Goal: Task Accomplishment & Management: Use online tool/utility

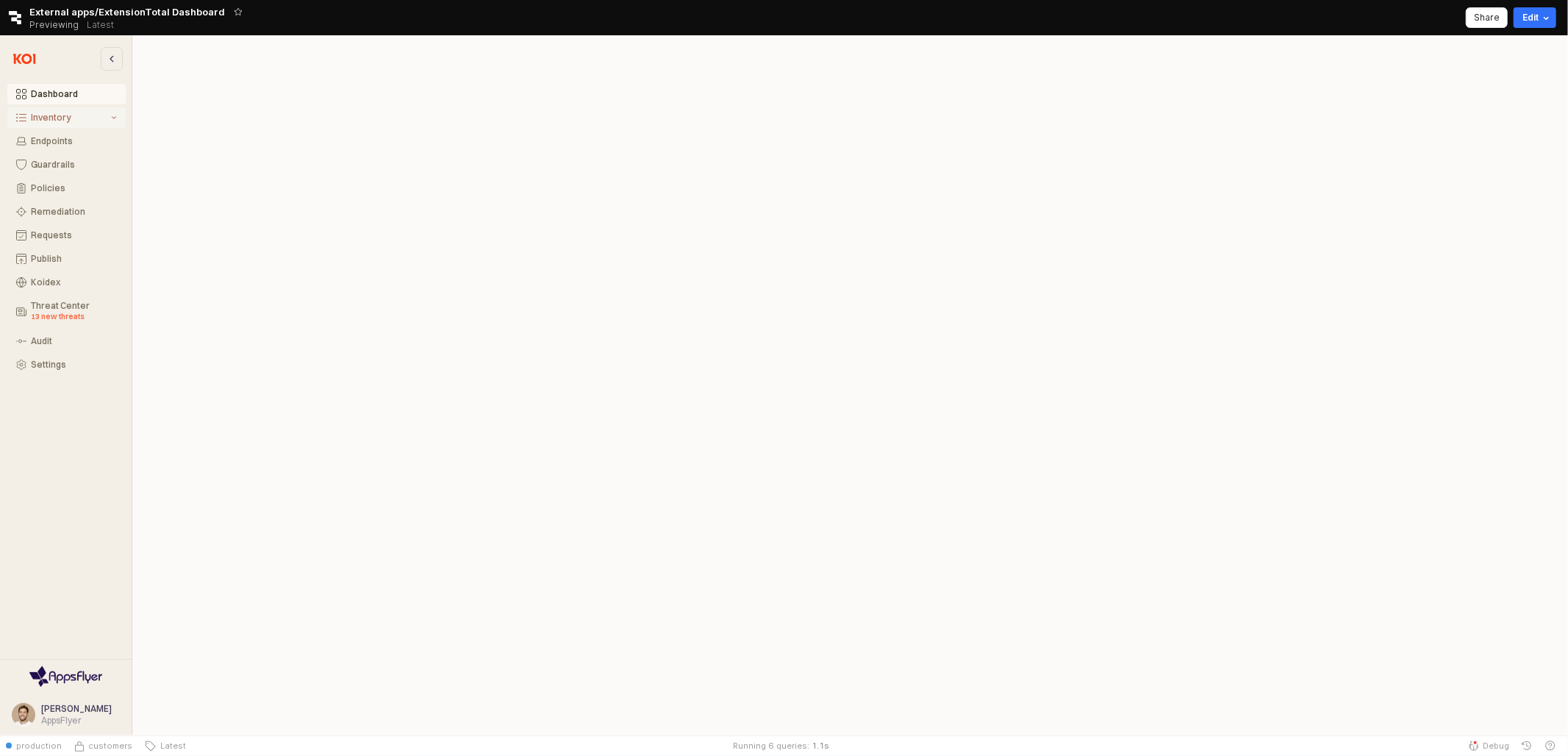
click at [56, 109] on button "Inventory" at bounding box center [66, 117] width 118 height 20
click at [72, 278] on div "Policies" at bounding box center [73, 282] width 86 height 11
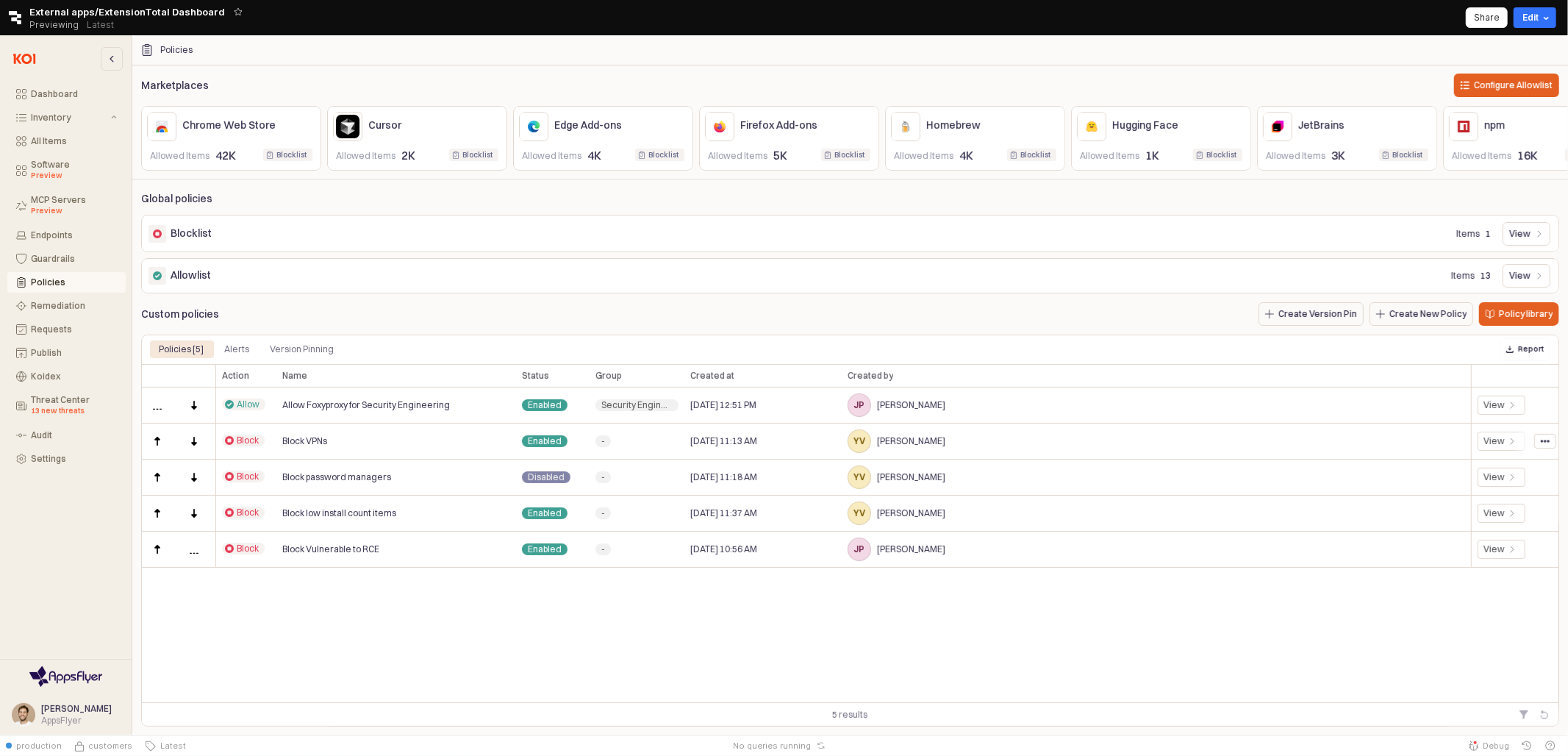
click at [396, 432] on div "Block VPNs" at bounding box center [396, 441] width 240 height 36
click at [250, 343] on div "Alerts" at bounding box center [236, 349] width 42 height 18
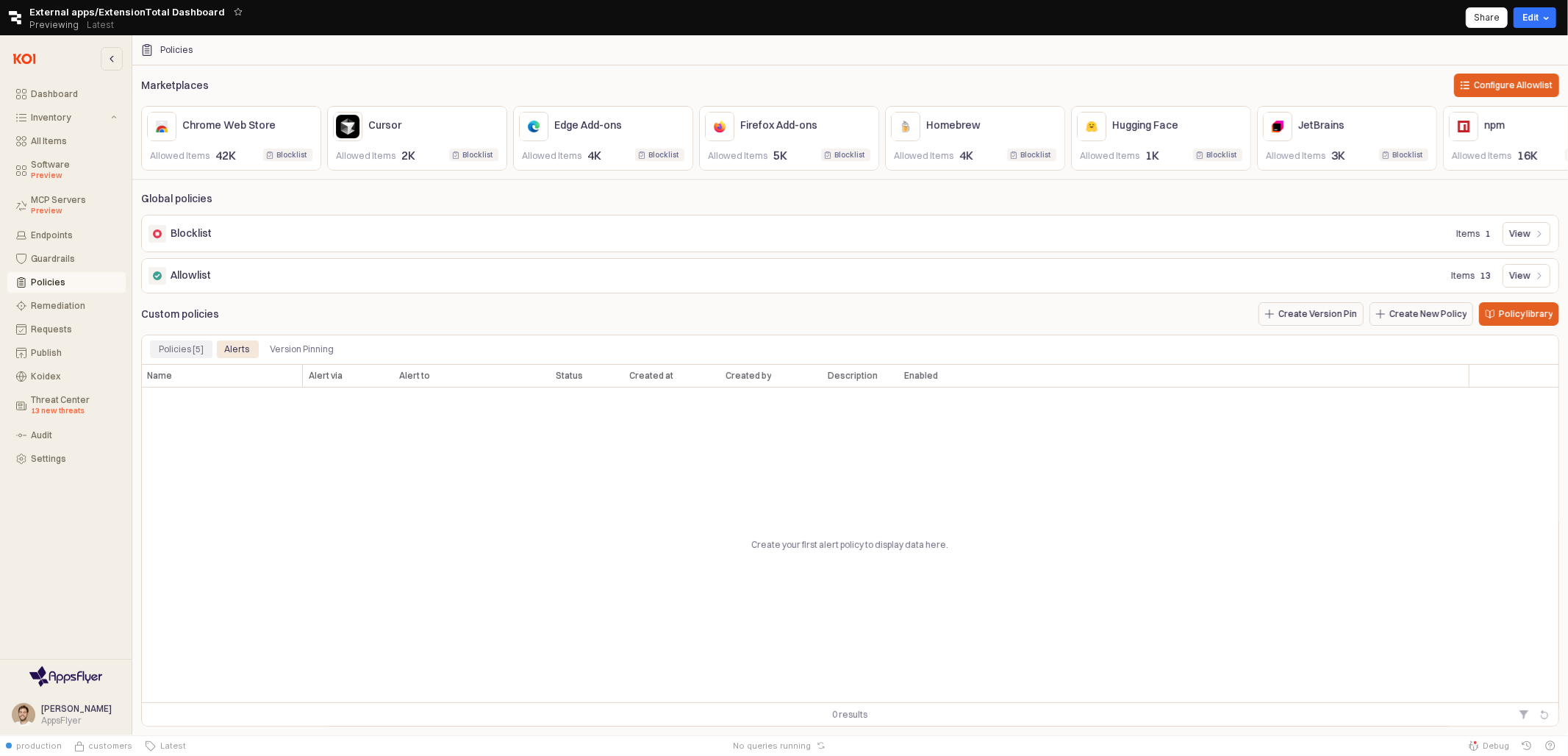
click at [183, 348] on div "Policies [5]" at bounding box center [181, 349] width 45 height 18
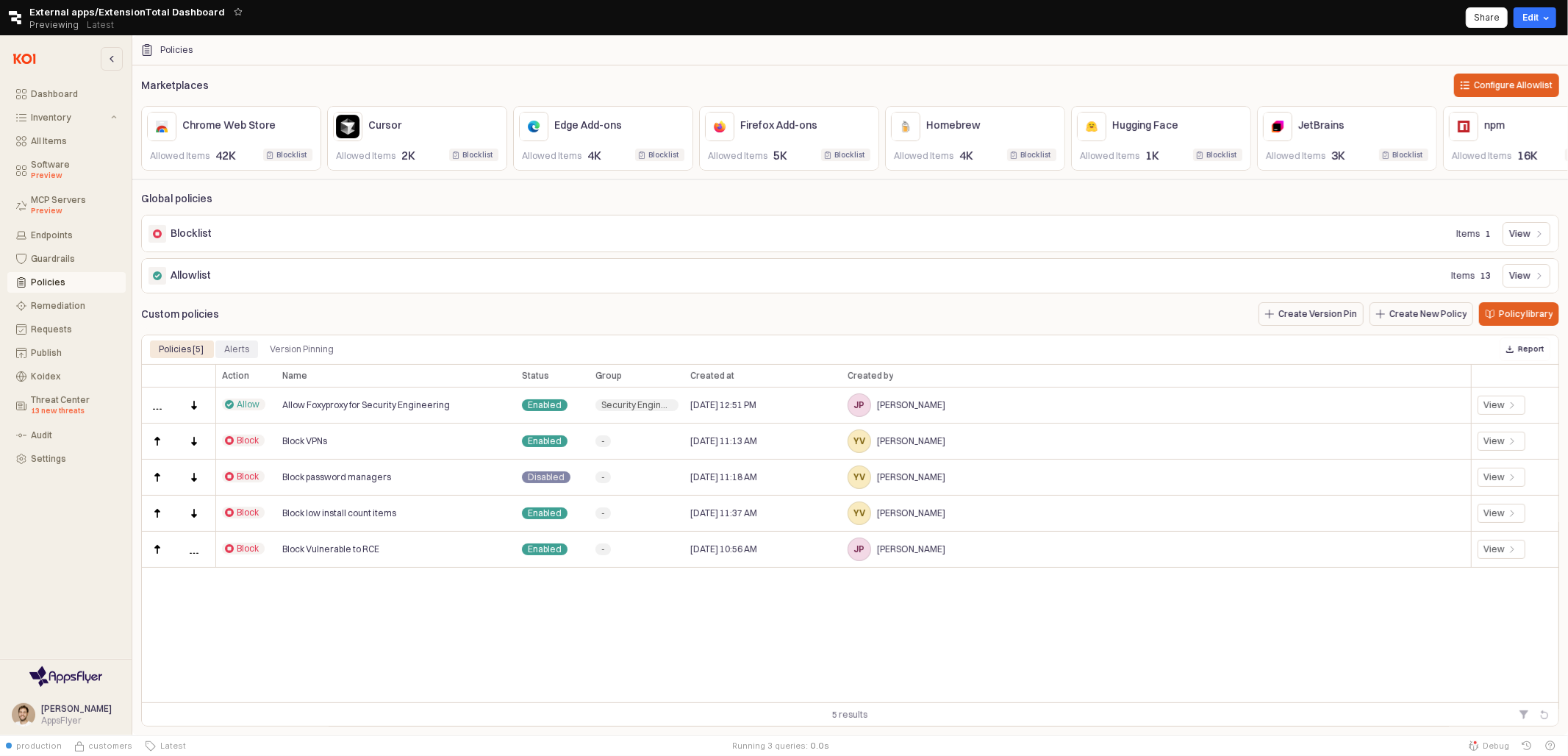
click at [227, 345] on div "Alerts" at bounding box center [236, 349] width 25 height 18
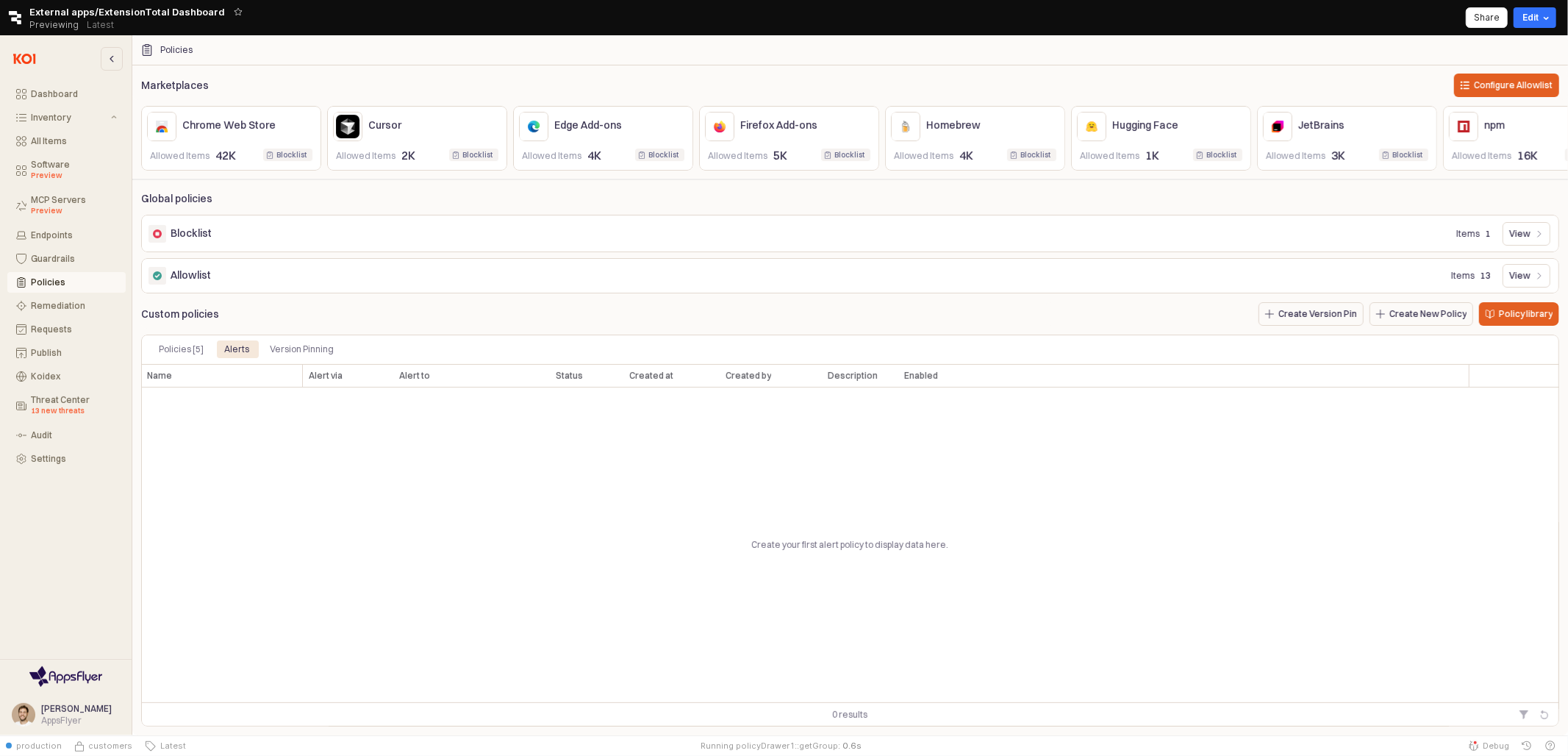
click at [265, 456] on div "Create your first alert policy to display data here." at bounding box center [850, 545] width 1418 height 315
click at [197, 361] on div "Policies [5] Alerts Version Pinning" at bounding box center [850, 349] width 1418 height 29
click at [197, 351] on div "Policies [5]" at bounding box center [181, 349] width 45 height 18
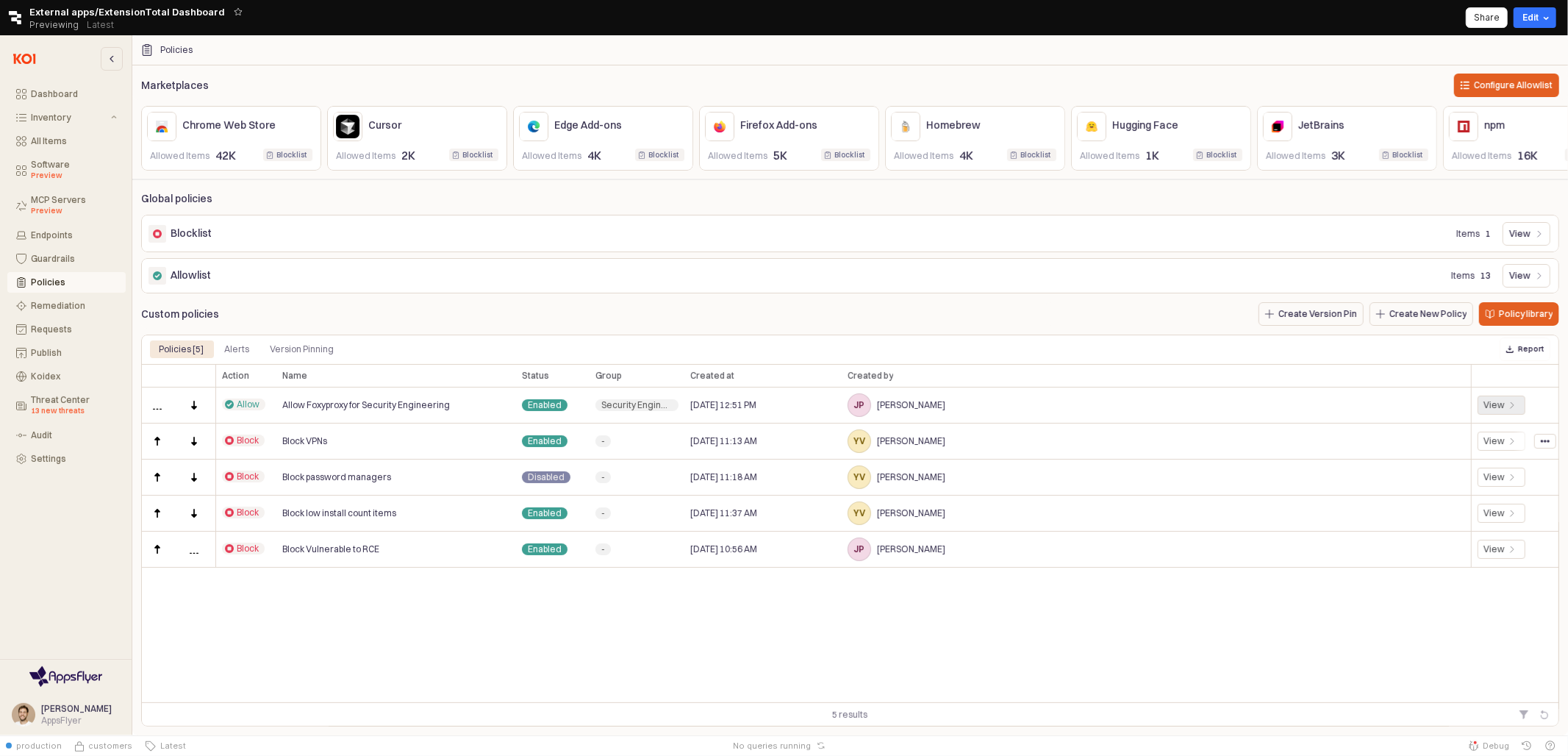
click at [1498, 415] on div "View" at bounding box center [1501, 405] width 60 height 36
click at [1493, 403] on div "View" at bounding box center [1494, 405] width 21 height 11
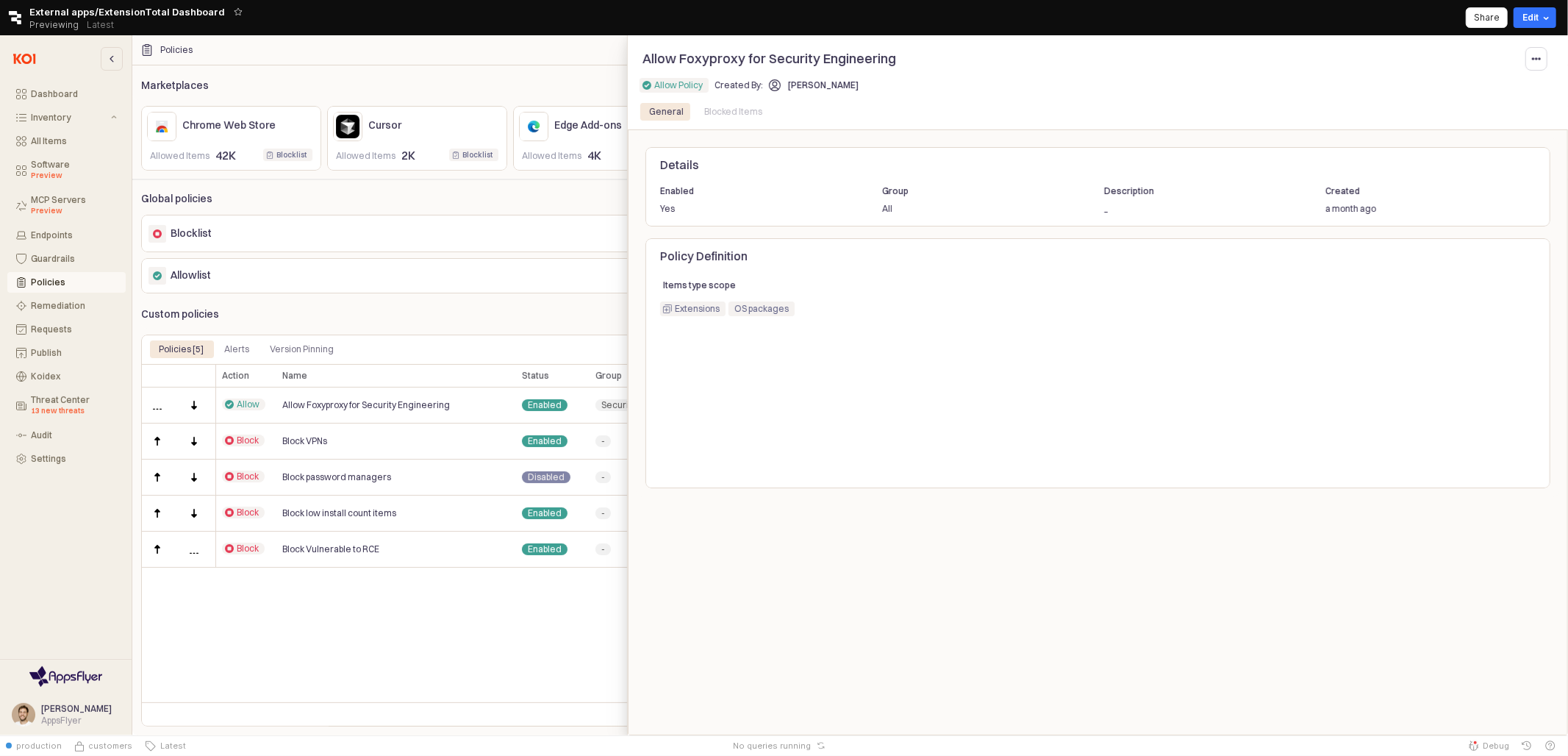
click at [568, 428] on div at bounding box center [784, 385] width 1568 height 700
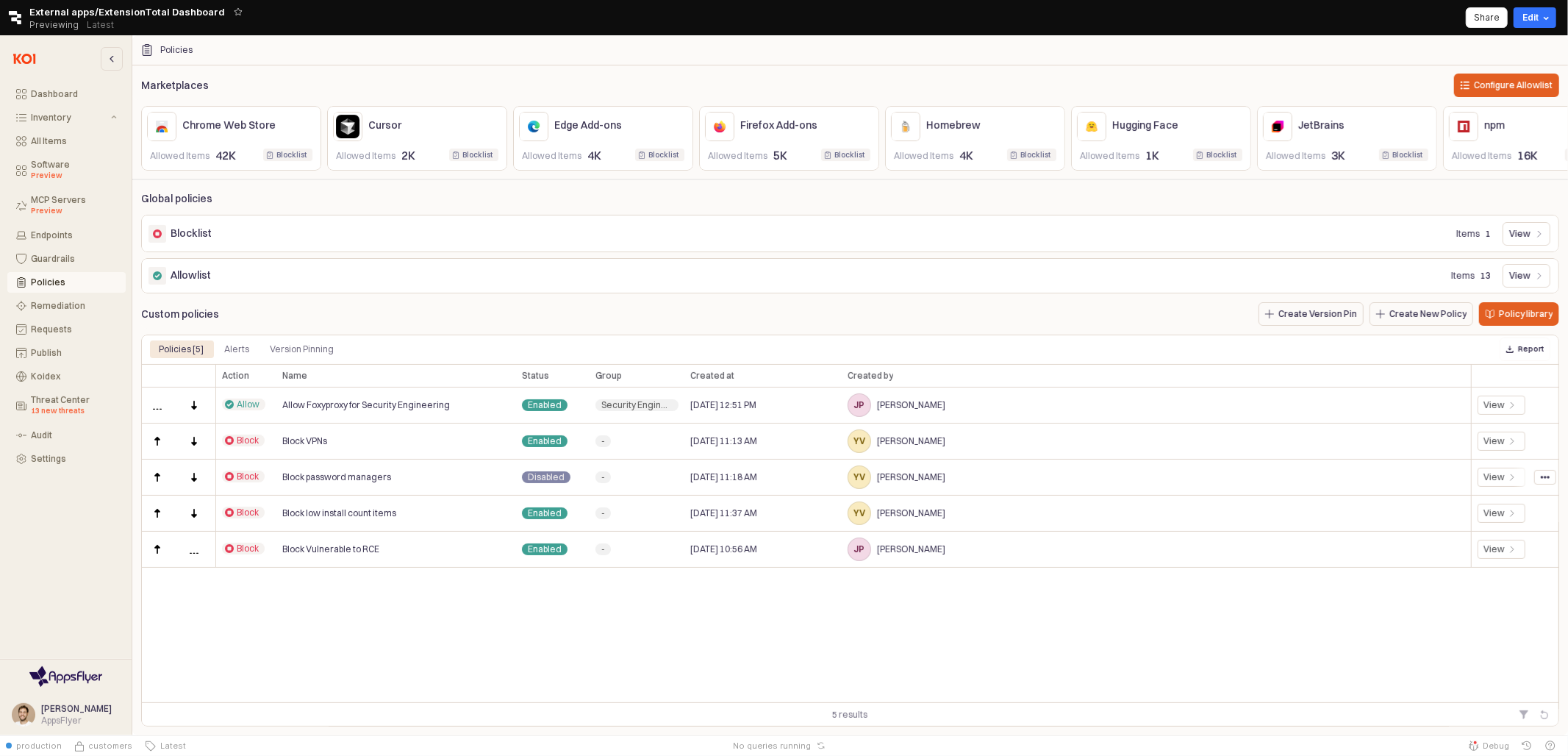
click at [341, 456] on div "Block VPNs" at bounding box center [396, 441] width 240 height 36
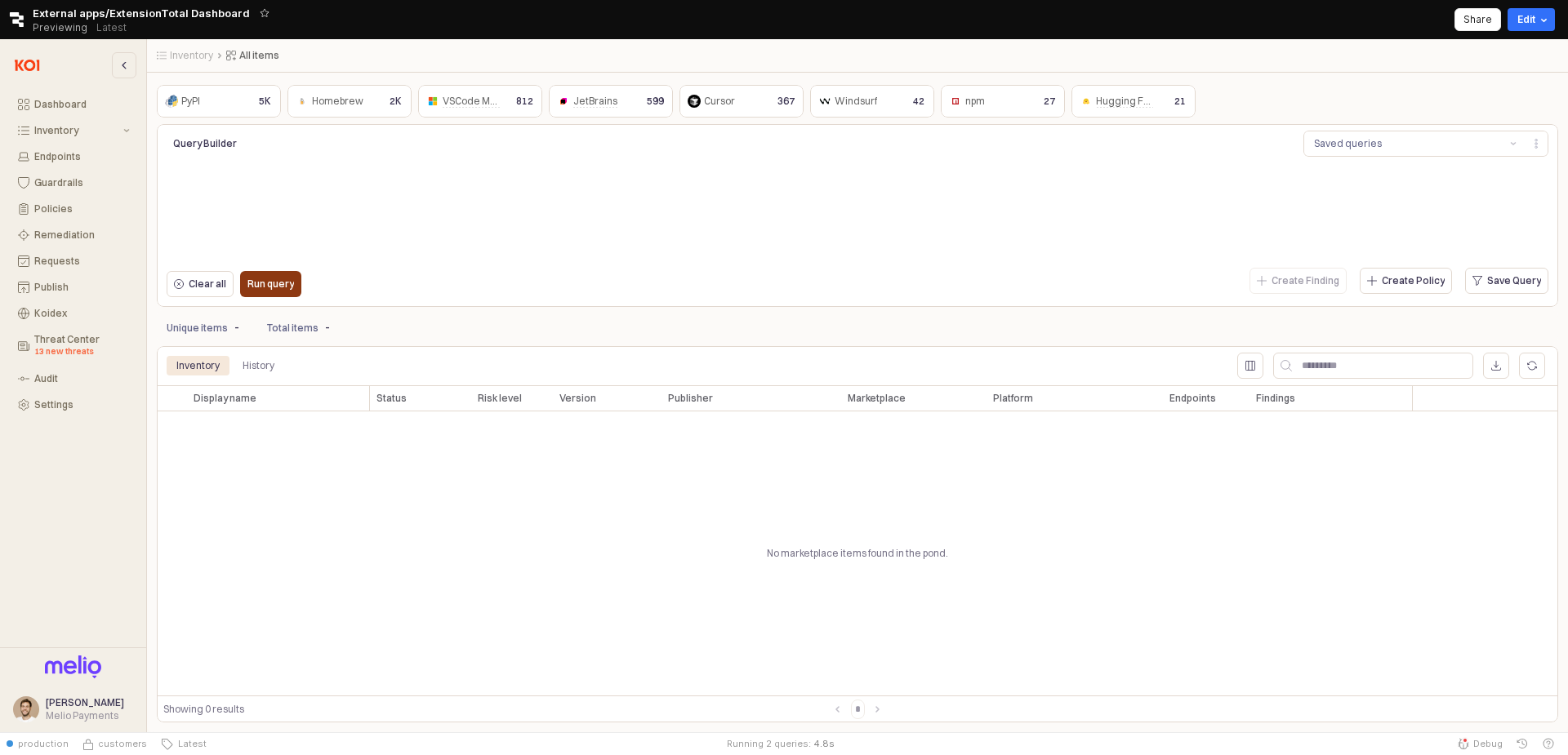
click at [279, 285] on p "Run query" at bounding box center [270, 284] width 46 height 13
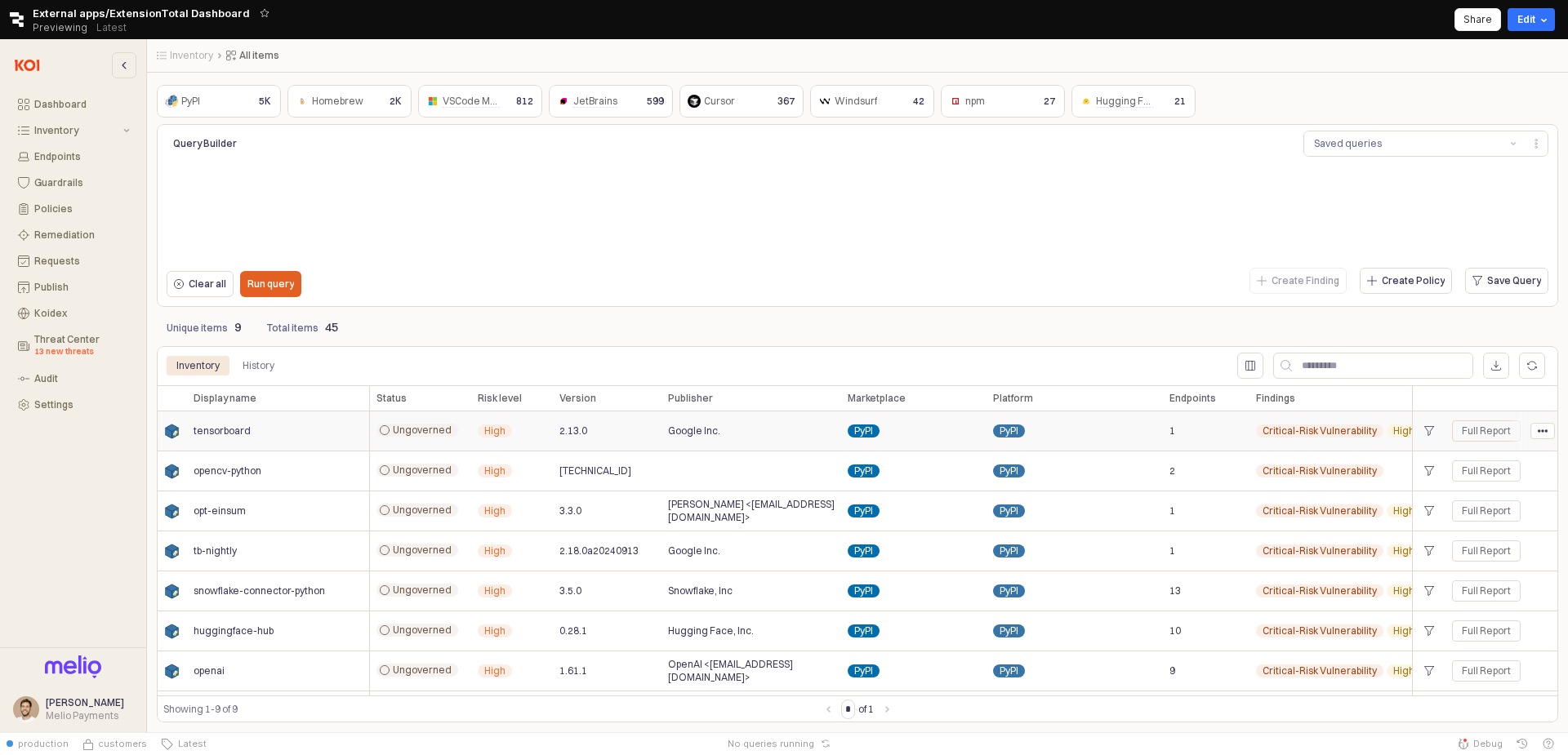
scroll to position [5, 0]
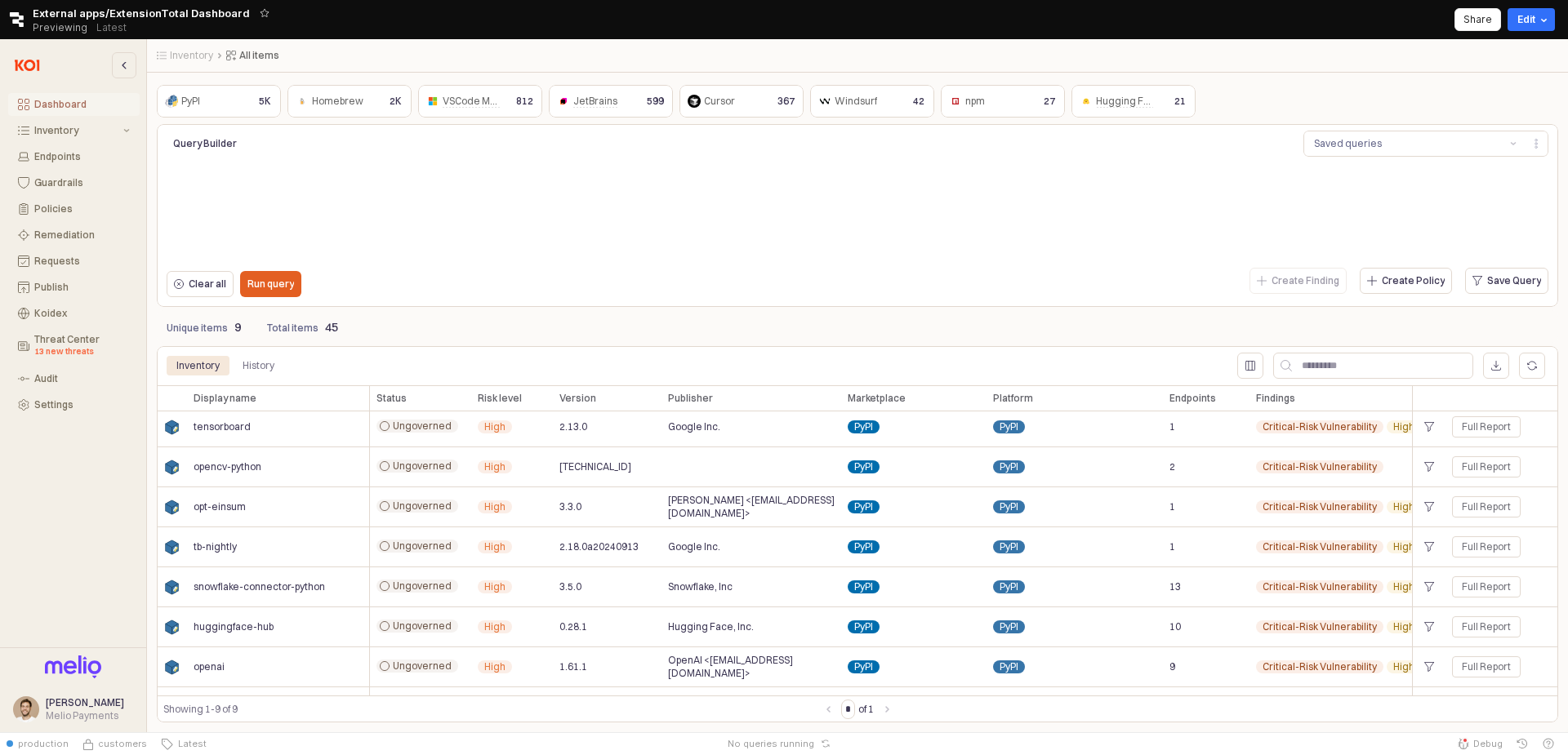
click at [82, 114] on button "Dashboard" at bounding box center [73, 104] width 131 height 23
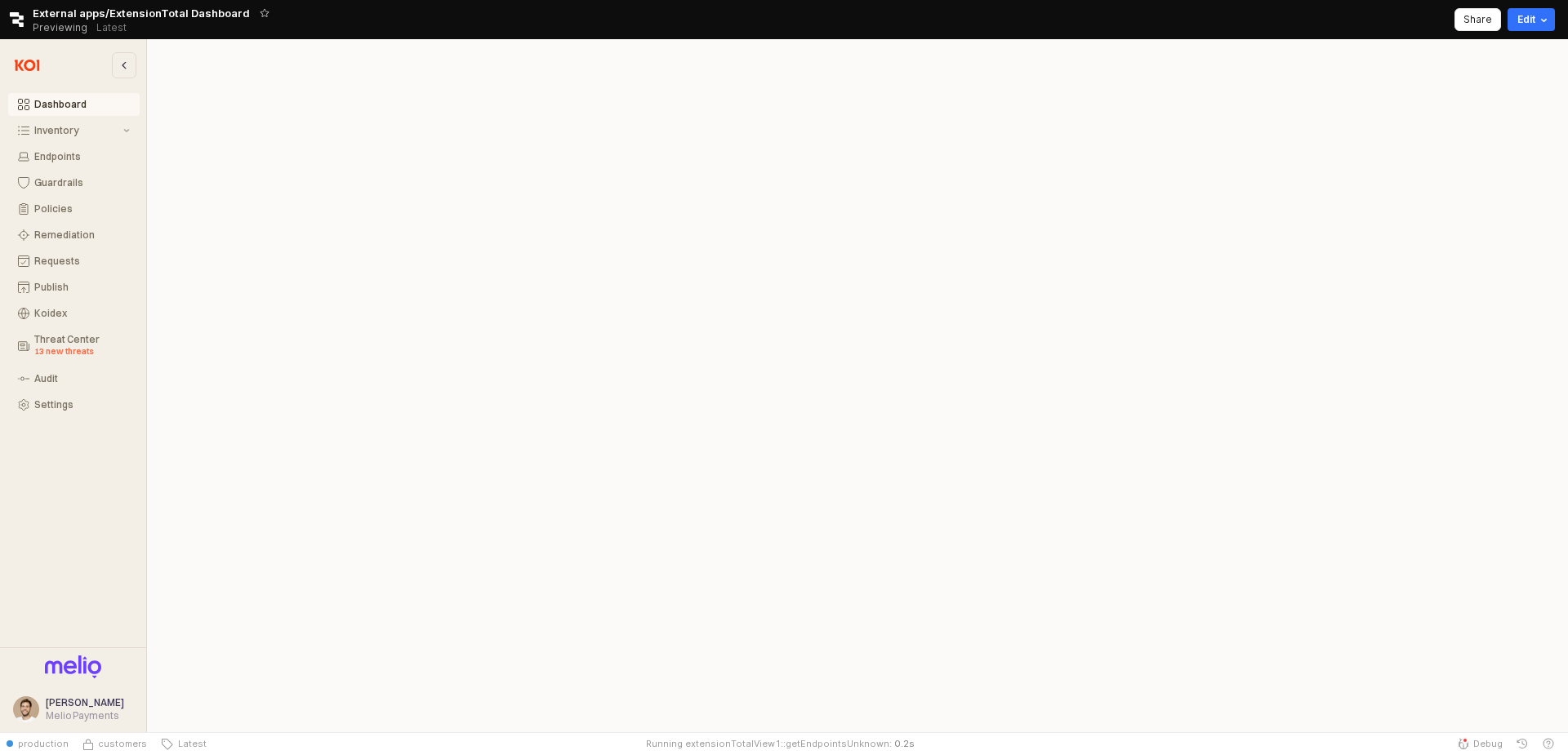
click at [83, 109] on div "Dashboard" at bounding box center [82, 104] width 95 height 12
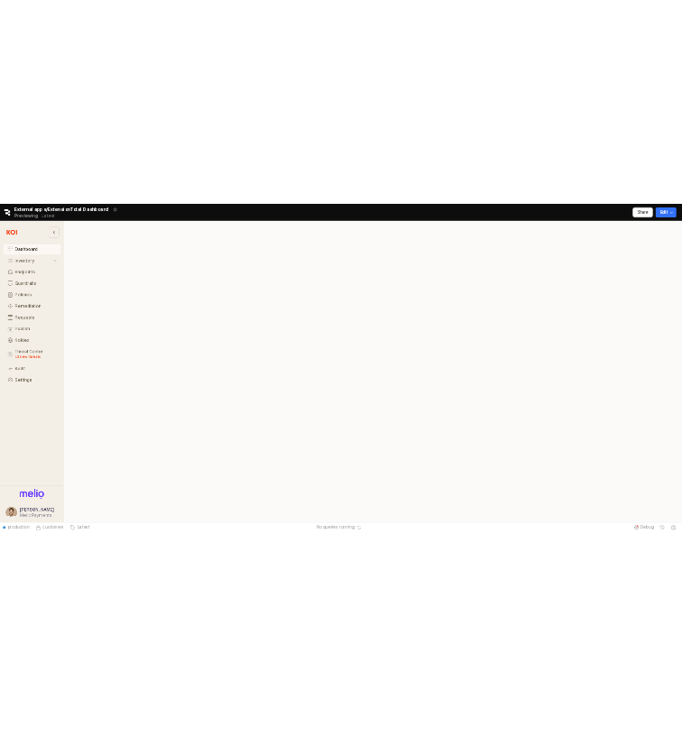
scroll to position [3, 0]
